Goal: Task Accomplishment & Management: Complete application form

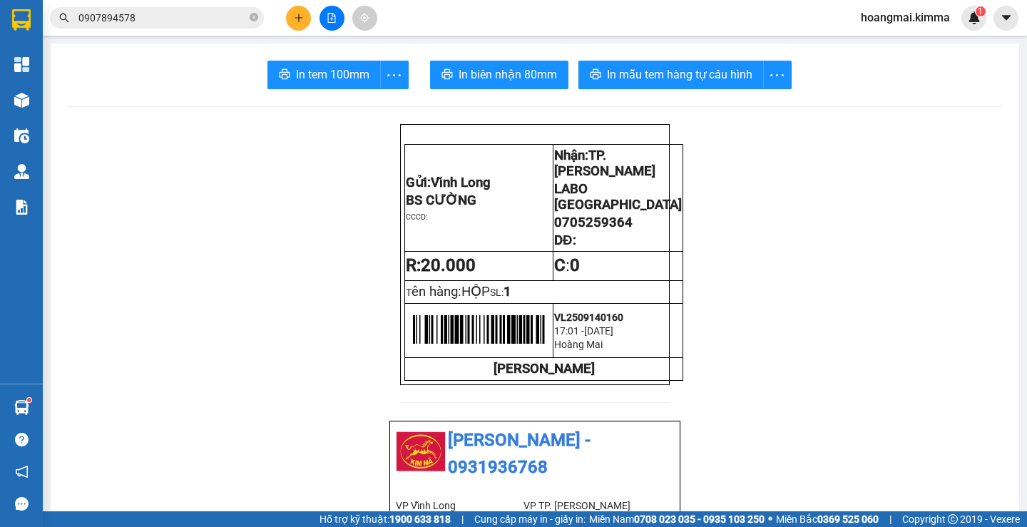
click at [307, 24] on button at bounding box center [298, 18] width 25 height 25
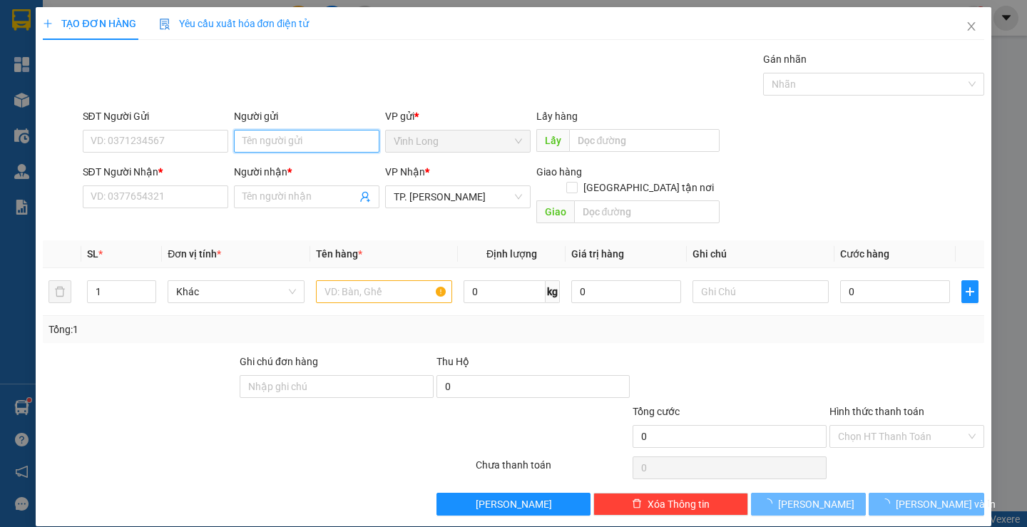
click at [287, 145] on input "Người gửi" at bounding box center [306, 141] width 145 height 23
type input "BA"
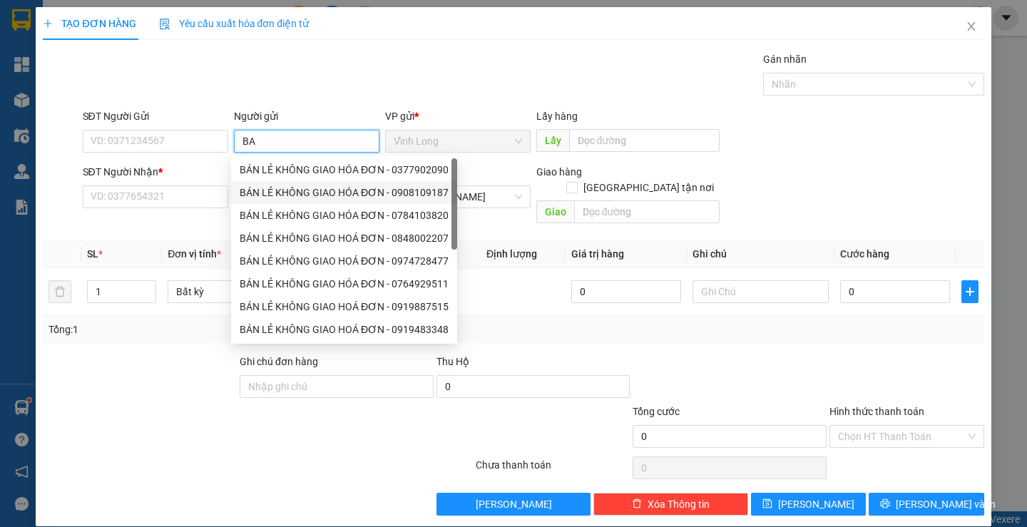
click at [339, 190] on div "BÁN LẺ KHÔNG GIAO HÓA ĐƠN - 0908109187" at bounding box center [344, 193] width 209 height 16
type input "0908109187"
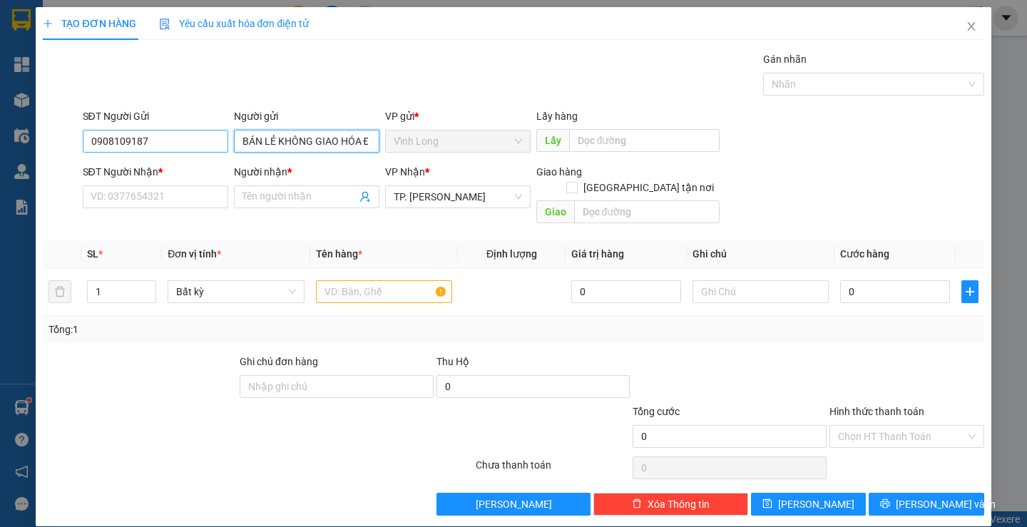
type input "BÁN LẺ KHÔNG GIAO HÓA ĐƠN"
drag, startPoint x: 177, startPoint y: 133, endPoint x: 0, endPoint y: 115, distance: 177.8
click at [0, 115] on div "TẠO ĐƠN HÀNG Yêu cầu xuất hóa đơn điện tử Transit Pickup Surcharge Ids Transit …" at bounding box center [513, 263] width 1027 height 527
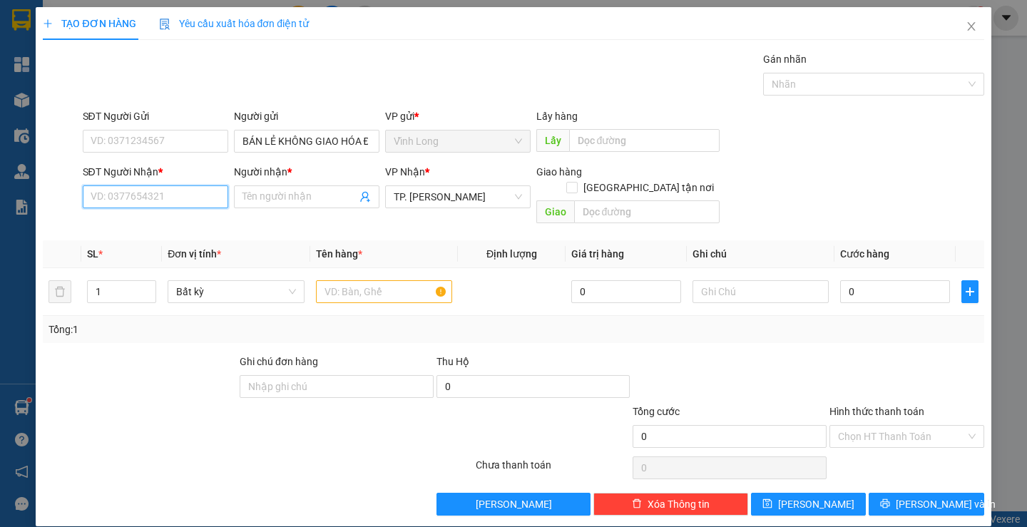
click at [215, 202] on input "SĐT Người Nhận *" at bounding box center [155, 196] width 145 height 23
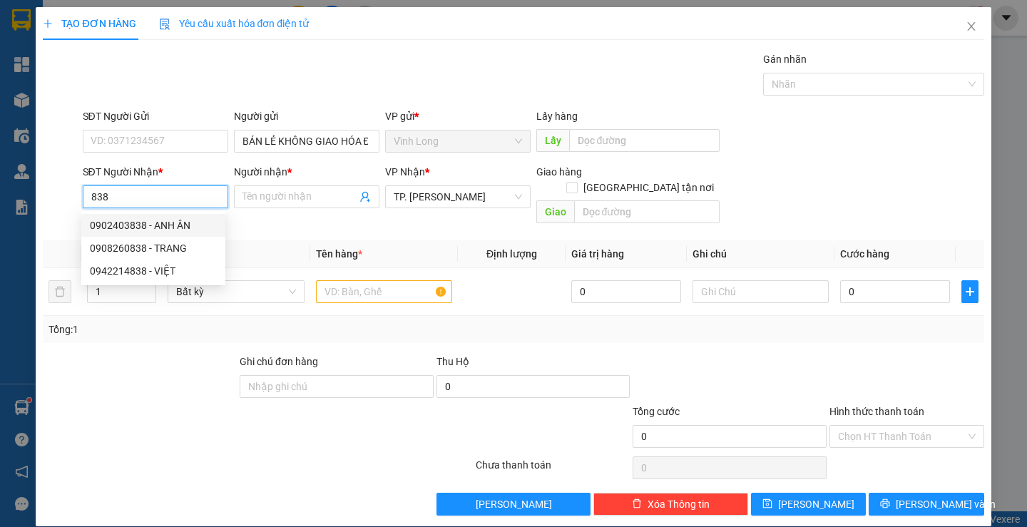
click at [187, 222] on div "0902403838 - ANH ÂN" at bounding box center [153, 225] width 127 height 16
type input "0902403838"
type input "ANH ÂN"
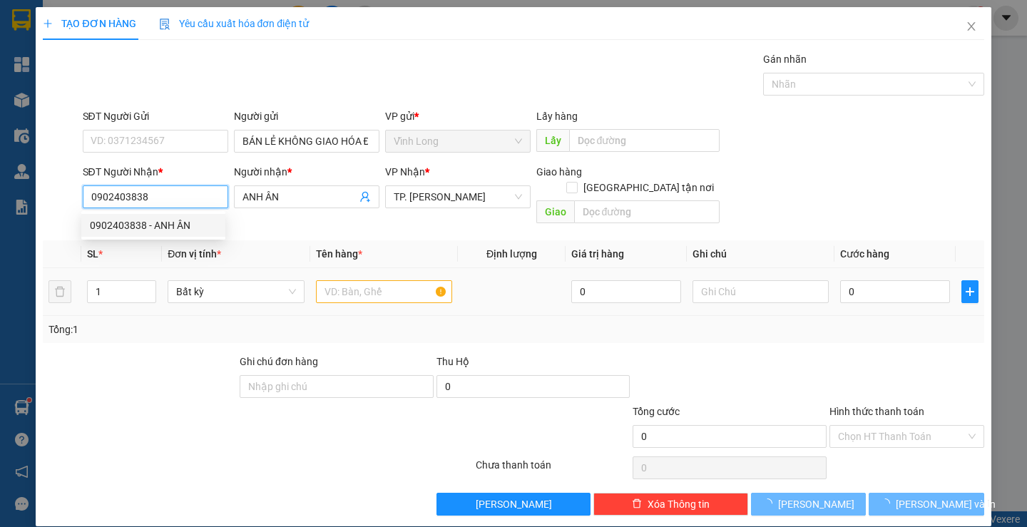
type input "0902403838"
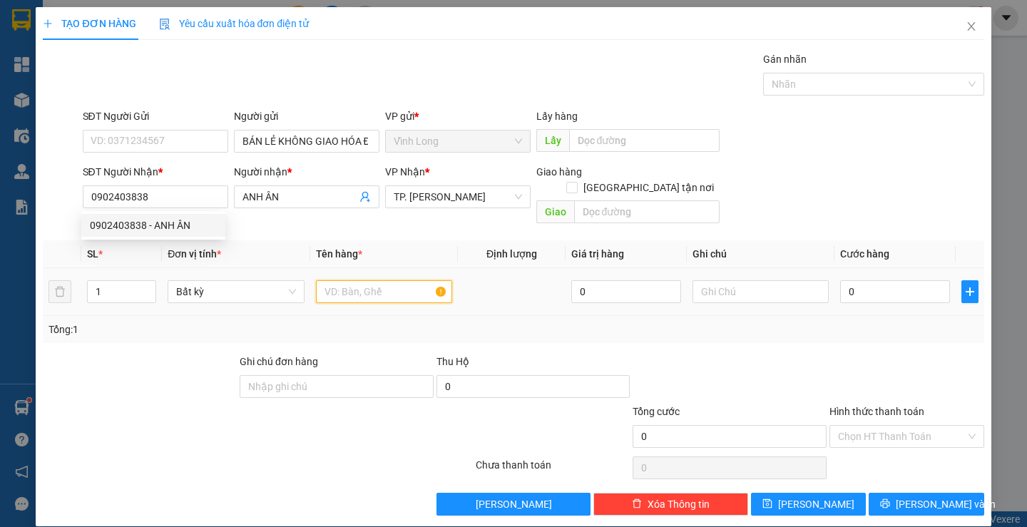
click at [355, 280] on input "text" at bounding box center [384, 291] width 136 height 23
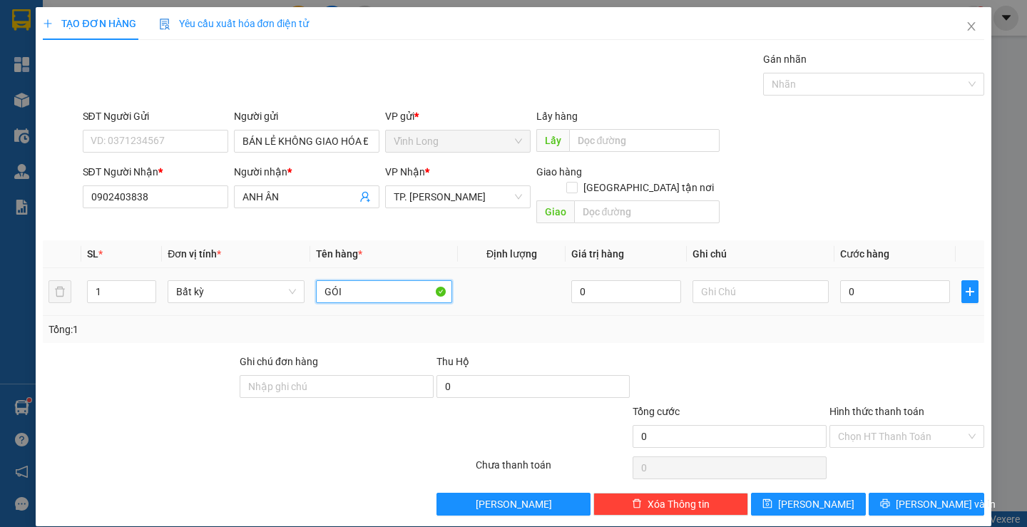
type input "GÓI"
type input "HẰNG"
type input "6"
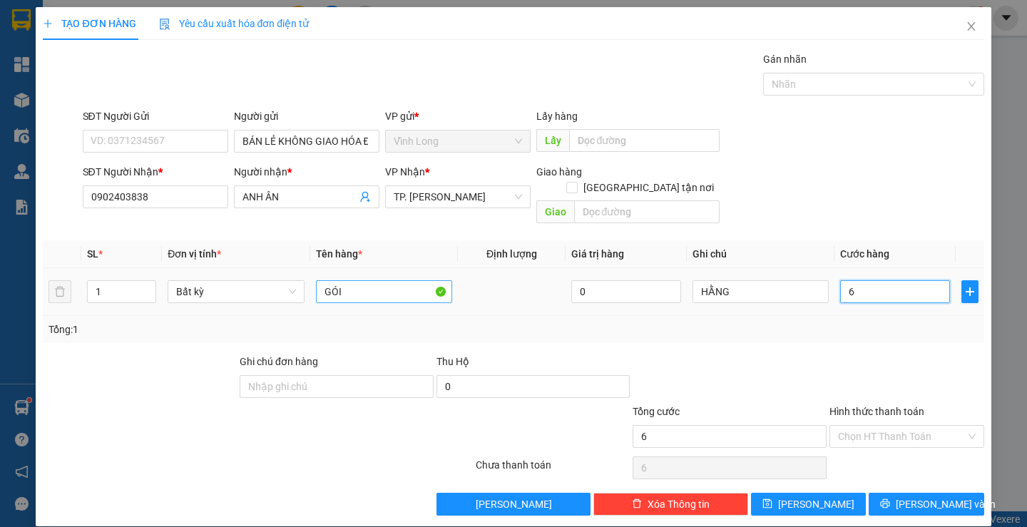
type input "60"
type input "60.000"
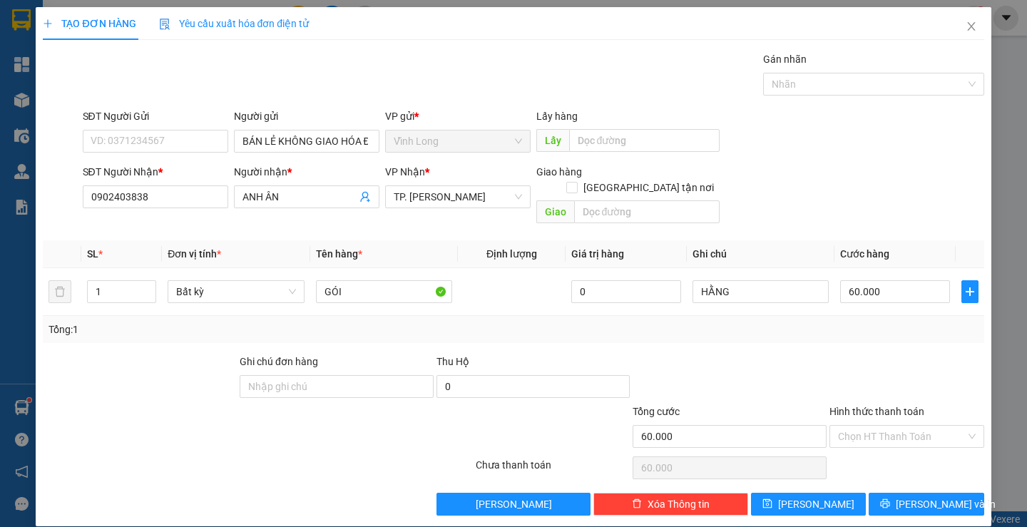
drag, startPoint x: 831, startPoint y: 339, endPoint x: 894, endPoint y: 402, distance: 89.2
click at [848, 356] on div at bounding box center [907, 379] width 158 height 50
drag, startPoint x: 895, startPoint y: 418, endPoint x: 894, endPoint y: 431, distance: 13.6
click at [895, 426] on input "Hình thức thanh toán" at bounding box center [902, 436] width 128 height 21
click at [894, 438] on div "Tại văn phòng" at bounding box center [897, 449] width 153 height 23
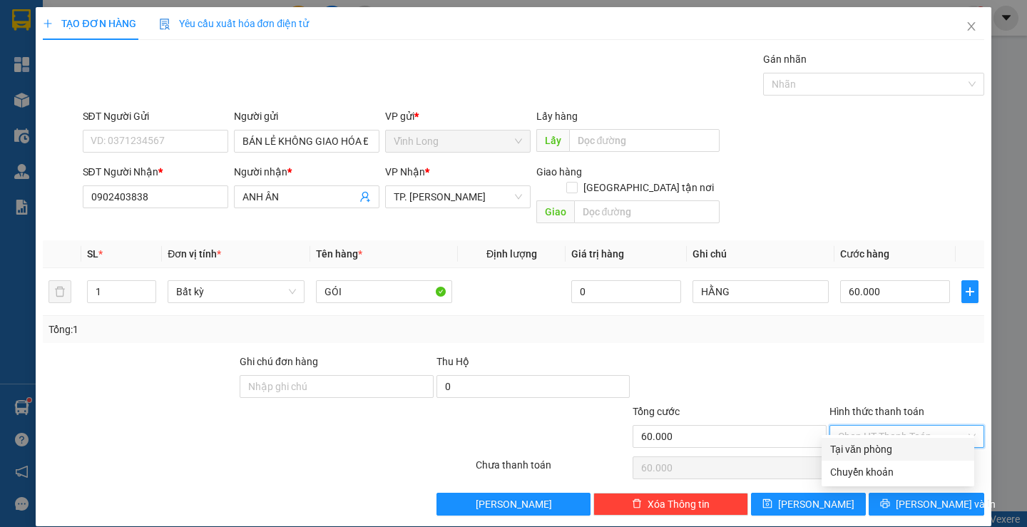
type input "0"
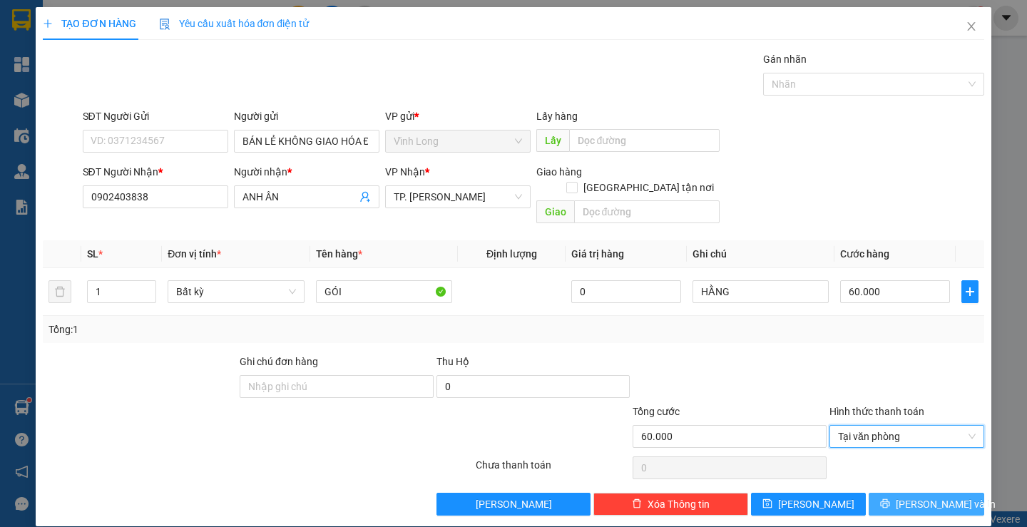
click at [920, 496] on span "[PERSON_NAME] và In" at bounding box center [945, 504] width 100 height 16
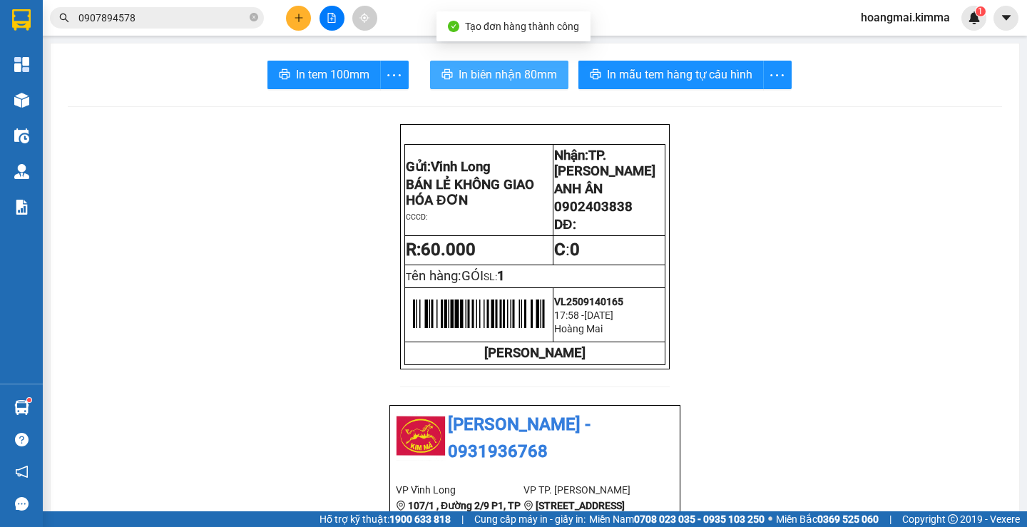
click at [475, 82] on span "In biên nhận 80mm" at bounding box center [507, 75] width 98 height 18
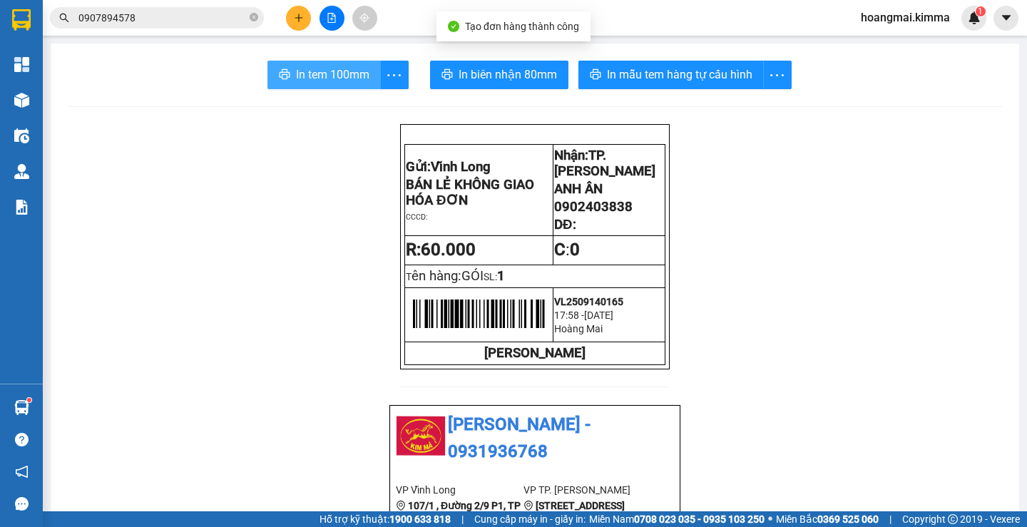
click at [349, 81] on span "In tem 100mm" at bounding box center [332, 75] width 73 height 18
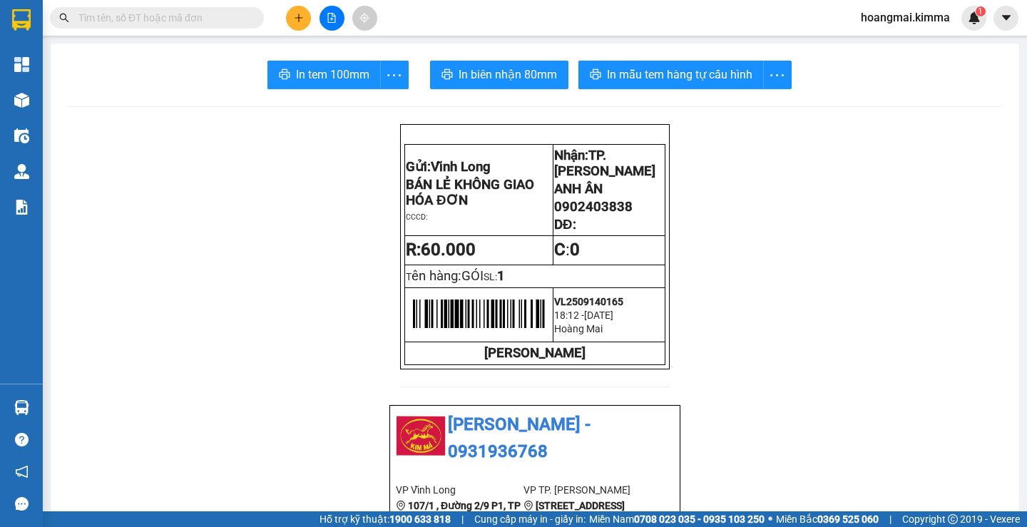
click at [294, 22] on icon "plus" at bounding box center [299, 18] width 10 height 10
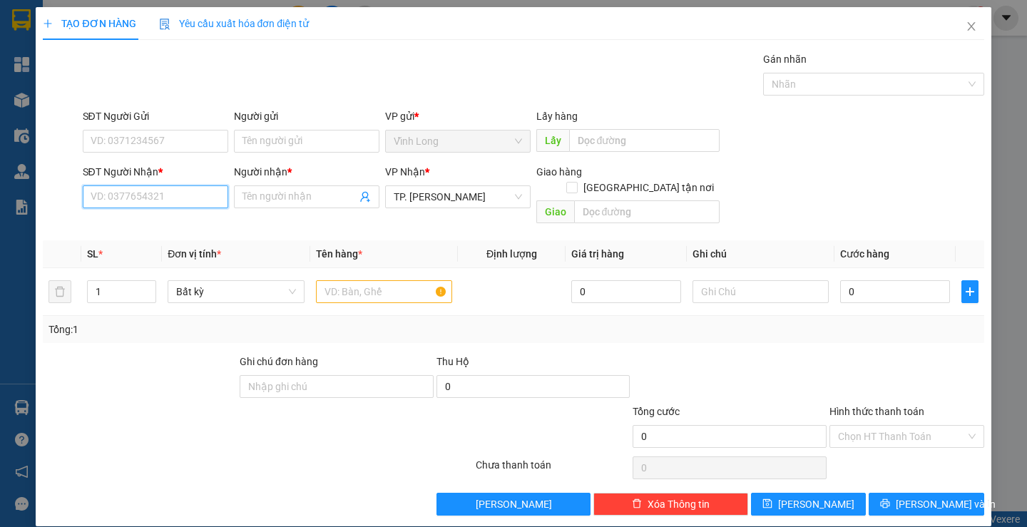
click at [180, 198] on input "SĐT Người Nhận *" at bounding box center [155, 196] width 145 height 23
type input "0907252520"
click at [306, 198] on input "Người nhận *" at bounding box center [299, 197] width 114 height 16
drag, startPoint x: 196, startPoint y: 193, endPoint x: 205, endPoint y: 219, distance: 27.3
click at [196, 196] on input "0907252520" at bounding box center [155, 196] width 145 height 23
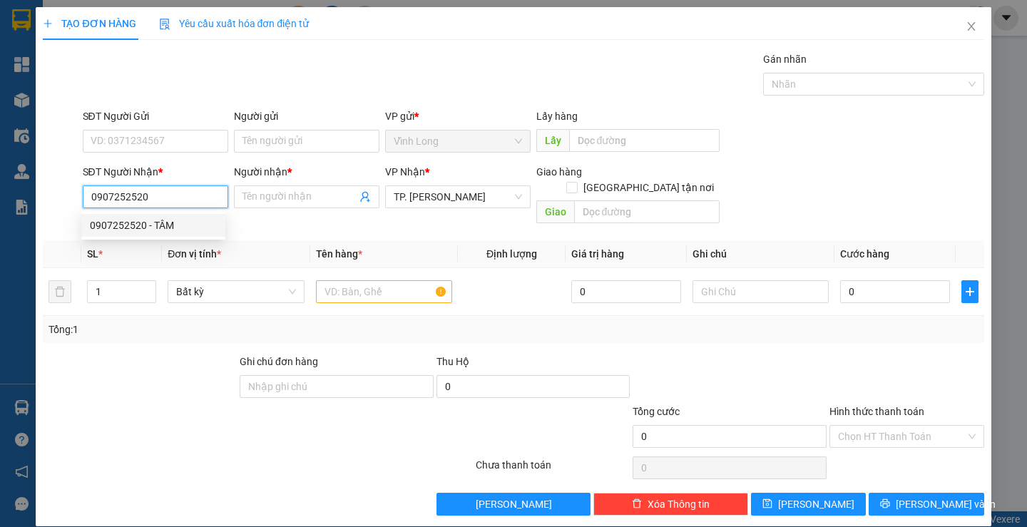
click at [185, 228] on div "0907252520 - TÂM" at bounding box center [153, 225] width 127 height 16
type input "TÂM"
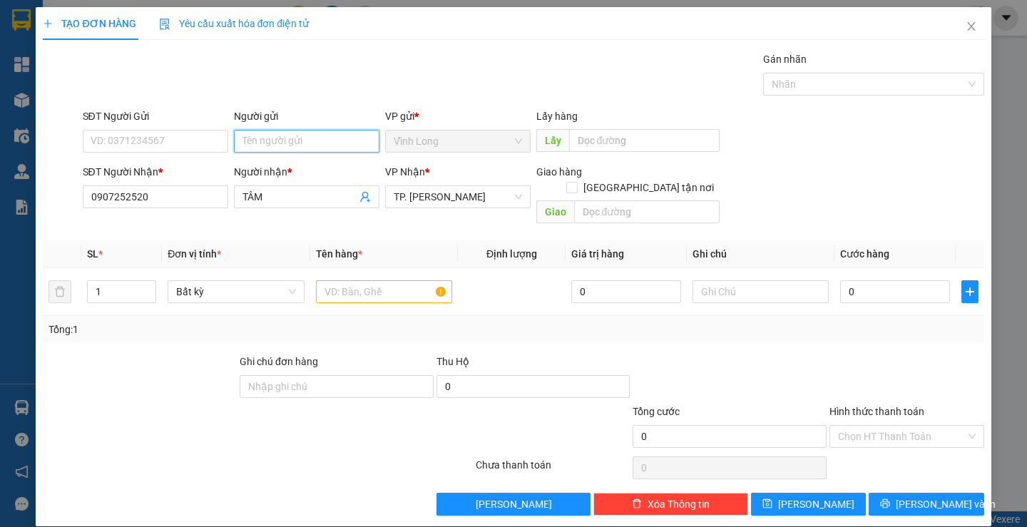
click at [289, 138] on input "Người gửi" at bounding box center [306, 141] width 145 height 23
type input "BÁ"
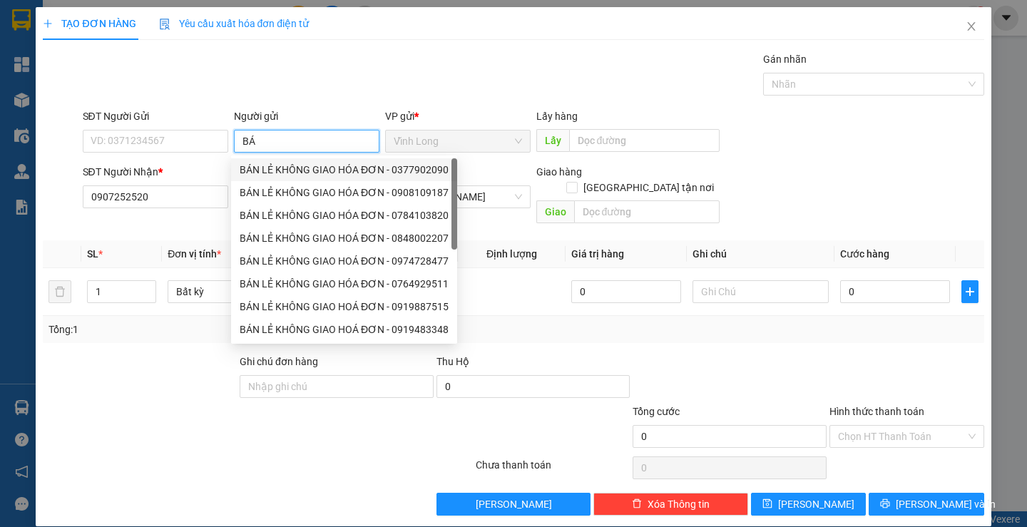
drag, startPoint x: 282, startPoint y: 169, endPoint x: 221, endPoint y: 155, distance: 62.9
click at [276, 169] on div "BÁN LẺ KHÔNG GIAO HÓA ĐƠN - 0377902090" at bounding box center [344, 170] width 209 height 16
type input "0377902090"
type input "BÁN LẺ KHÔNG GIAO HÓA ĐƠN"
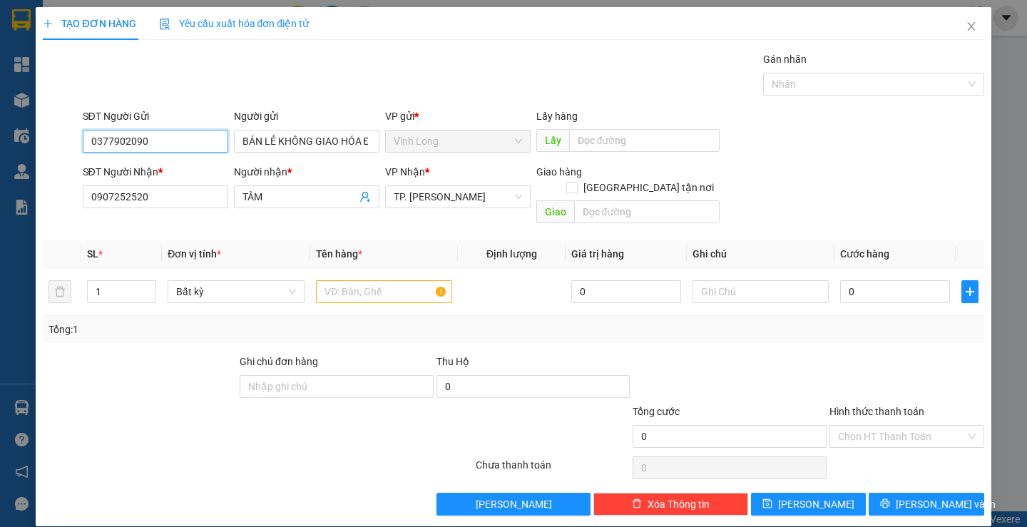
click at [175, 139] on input "0377902090" at bounding box center [155, 141] width 145 height 23
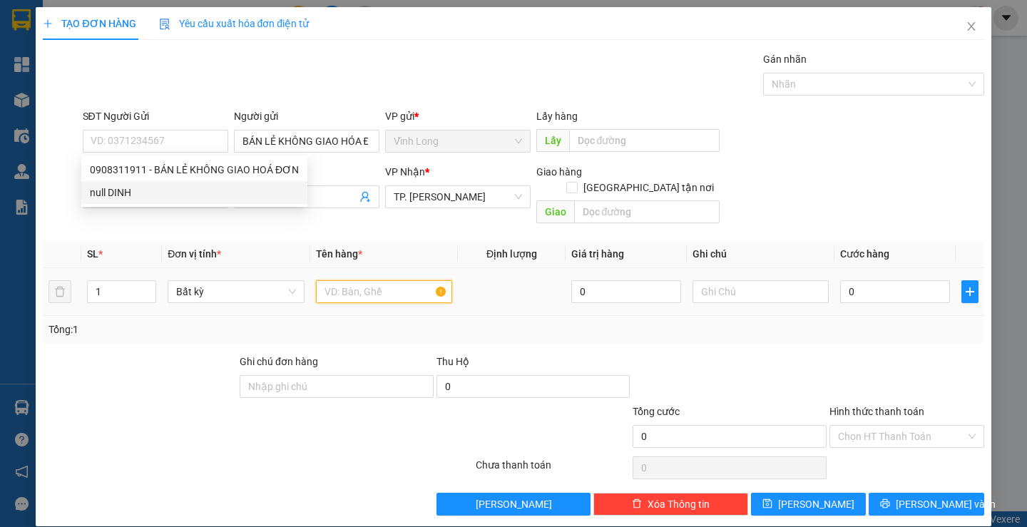
click at [371, 280] on input "text" at bounding box center [384, 291] width 136 height 23
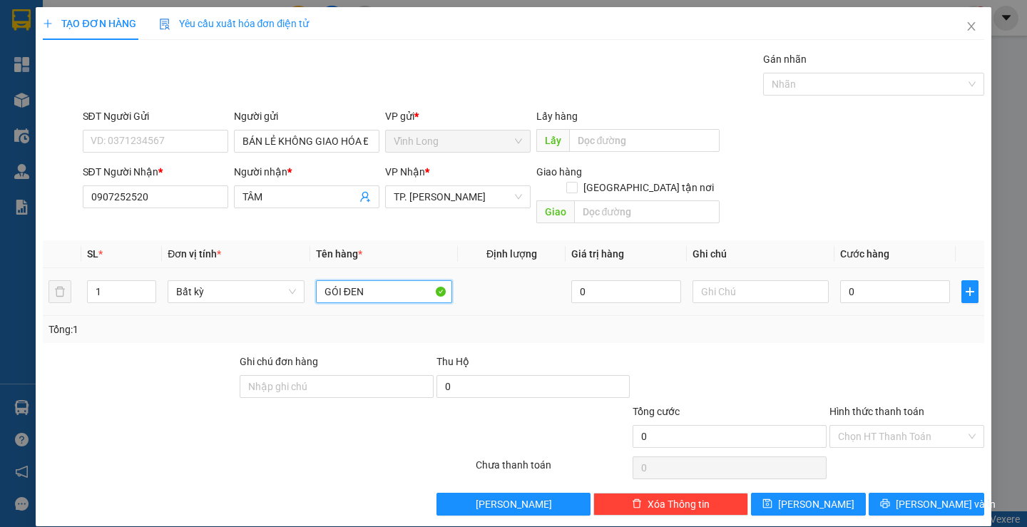
type input "GÓI ĐEN"
type input "THƯ"
type input "2"
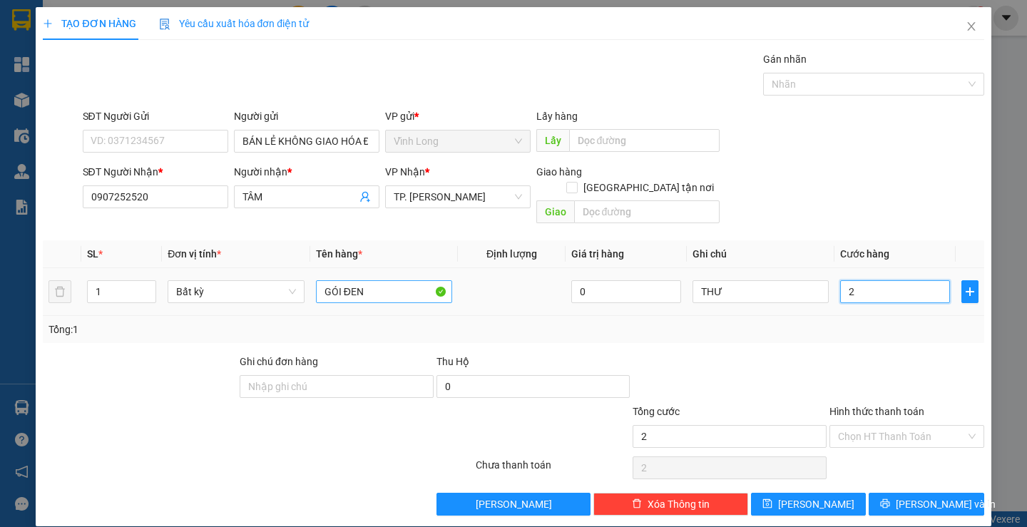
type input "20"
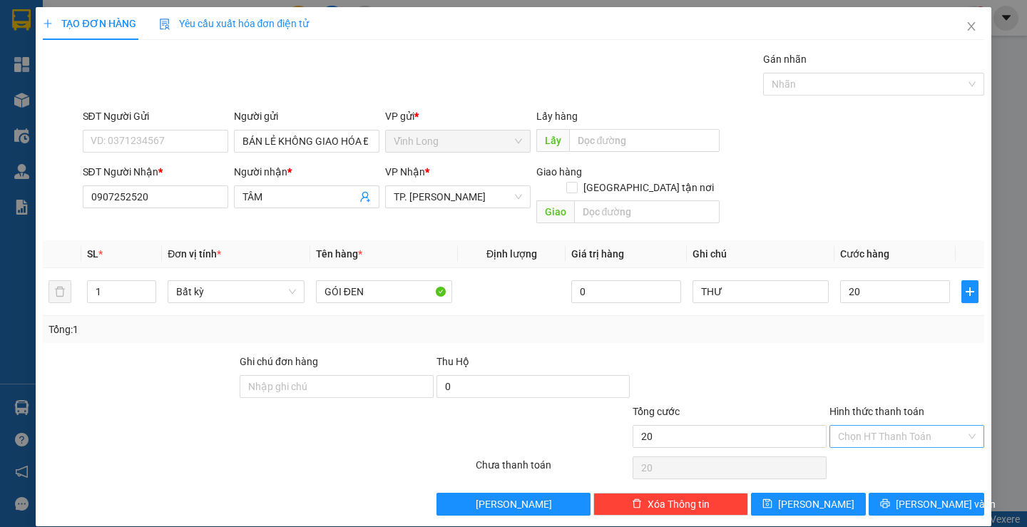
type input "20.000"
click at [897, 426] on input "Hình thức thanh toán" at bounding box center [902, 436] width 128 height 21
click at [890, 446] on div "Tại văn phòng" at bounding box center [897, 449] width 135 height 16
type input "0"
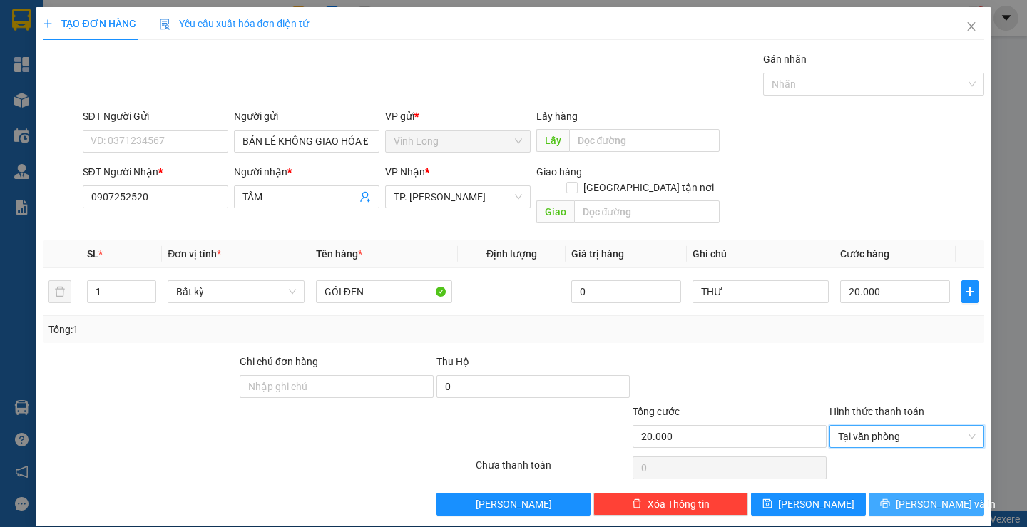
drag, startPoint x: 909, startPoint y: 486, endPoint x: 671, endPoint y: 304, distance: 300.0
click at [908, 496] on span "[PERSON_NAME] và In" at bounding box center [945, 504] width 100 height 16
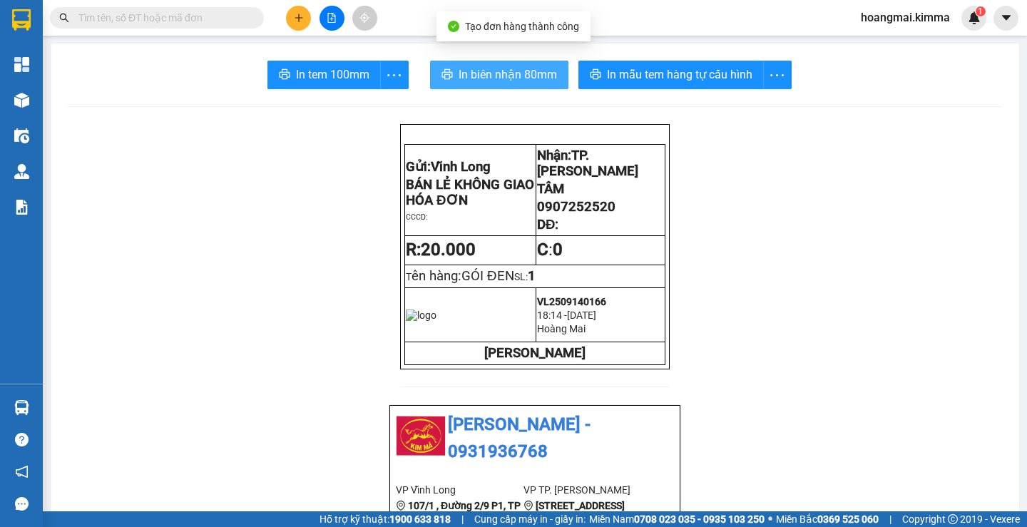
drag, startPoint x: 457, startPoint y: 78, endPoint x: 439, endPoint y: 93, distance: 23.7
click at [453, 85] on button "In biên nhận 80mm" at bounding box center [499, 75] width 138 height 29
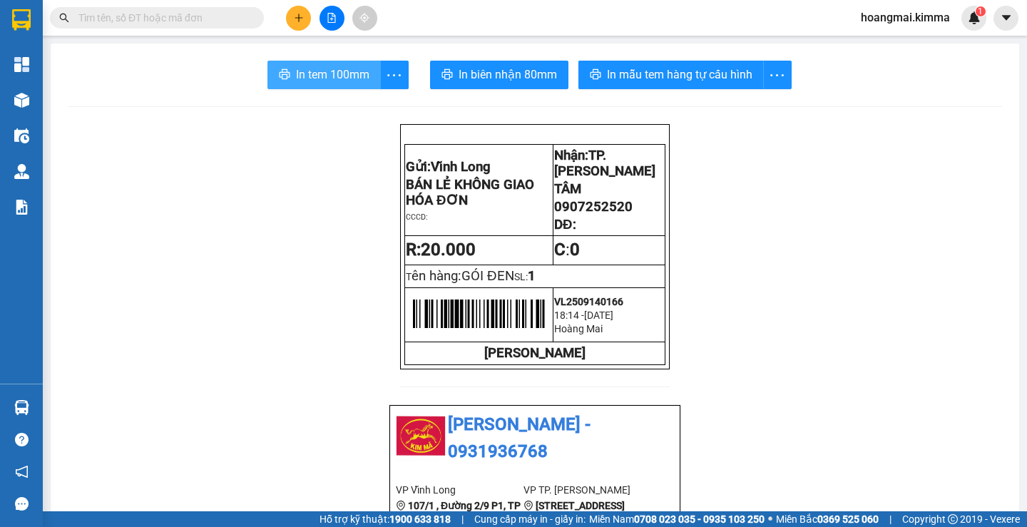
click at [301, 81] on span "In tem 100mm" at bounding box center [332, 75] width 73 height 18
drag, startPoint x: 776, startPoint y: 355, endPoint x: 781, endPoint y: 364, distance: 10.9
